Goal: Check status

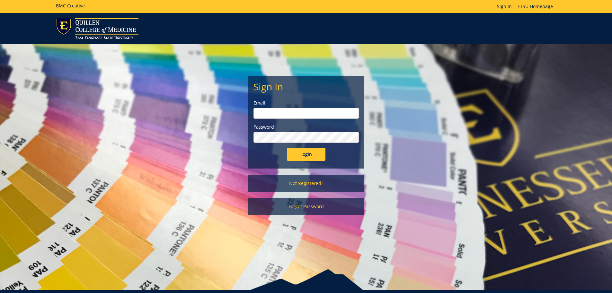
click at [287, 112] on input "email" at bounding box center [305, 113] width 105 height 11
type input "[EMAIL_ADDRESS][DOMAIN_NAME]"
click at [287, 148] on input "Login" at bounding box center [306, 154] width 39 height 13
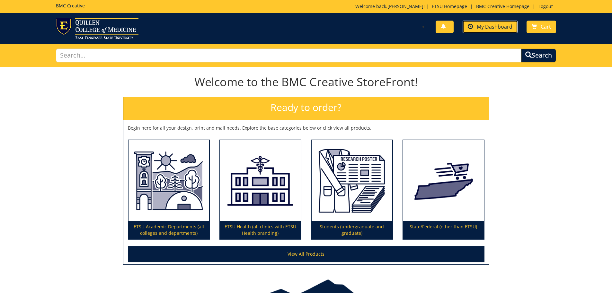
click at [471, 26] on span at bounding box center [470, 26] width 5 height 5
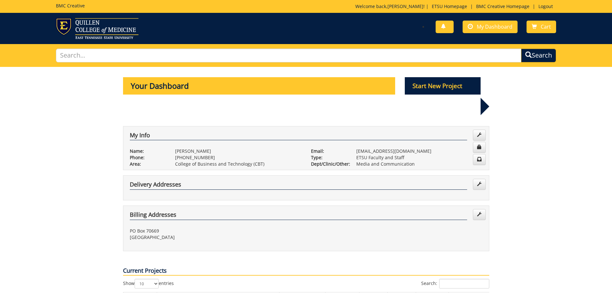
scroll to position [96, 0]
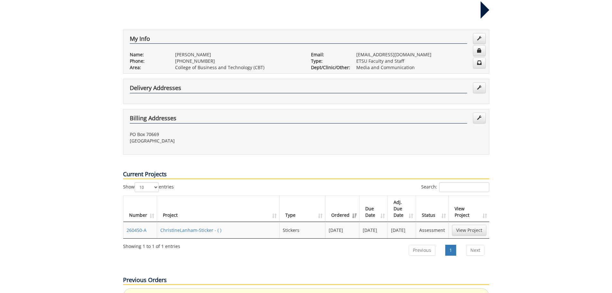
click at [187, 222] on td "ChristineLanham-Sticker - ( )" at bounding box center [218, 230] width 123 height 16
click at [217, 227] on link "ChristineLanham-Sticker - ( )" at bounding box center [190, 230] width 61 height 6
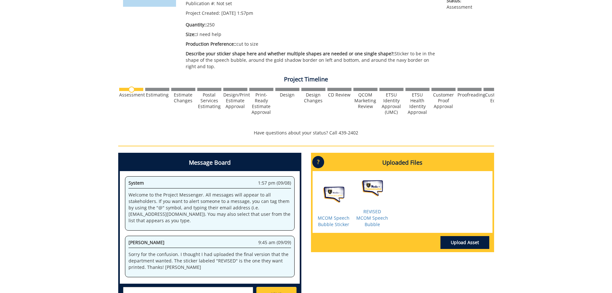
scroll to position [161, 0]
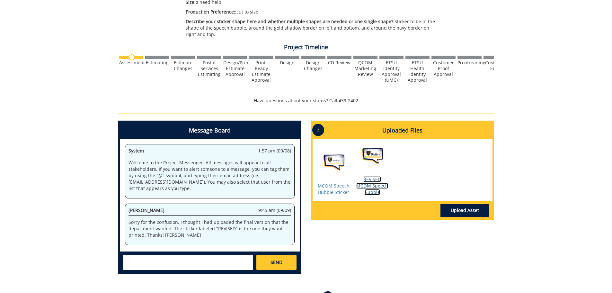
click at [368, 187] on link "REVISED MCOM Speech Bubble" at bounding box center [372, 185] width 32 height 19
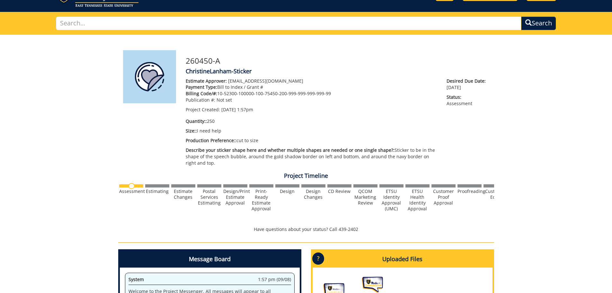
scroll to position [0, 0]
